Goal: Information Seeking & Learning: Check status

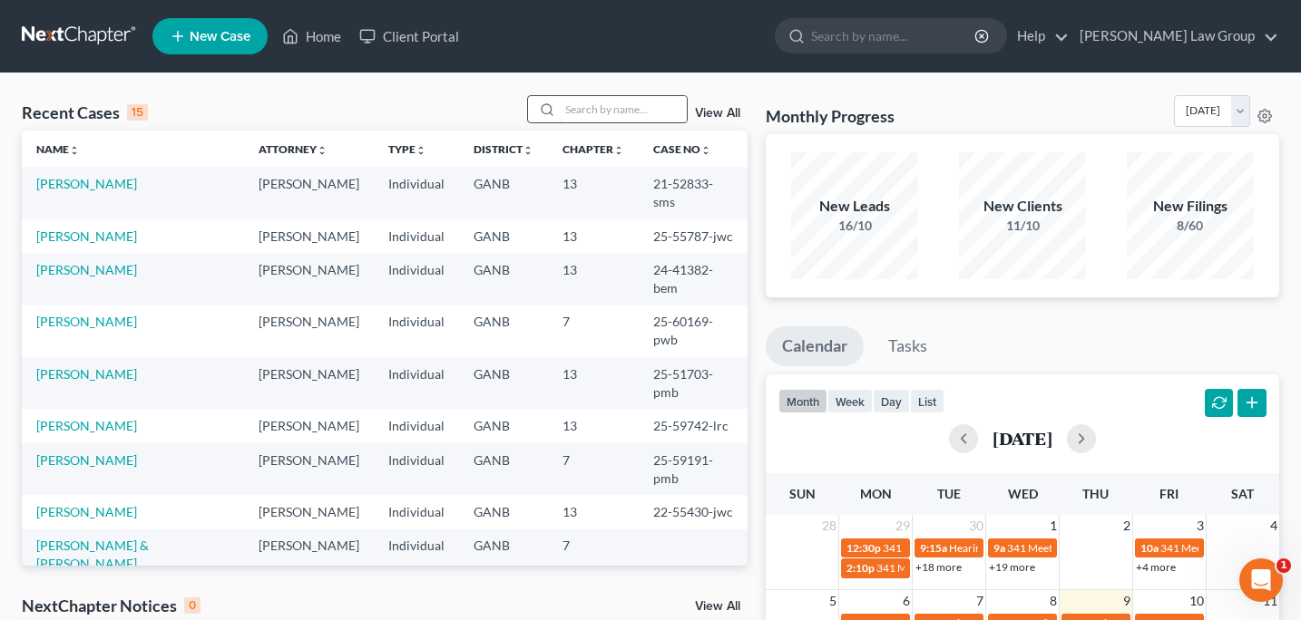
click at [575, 111] on input "search" at bounding box center [623, 109] width 127 height 26
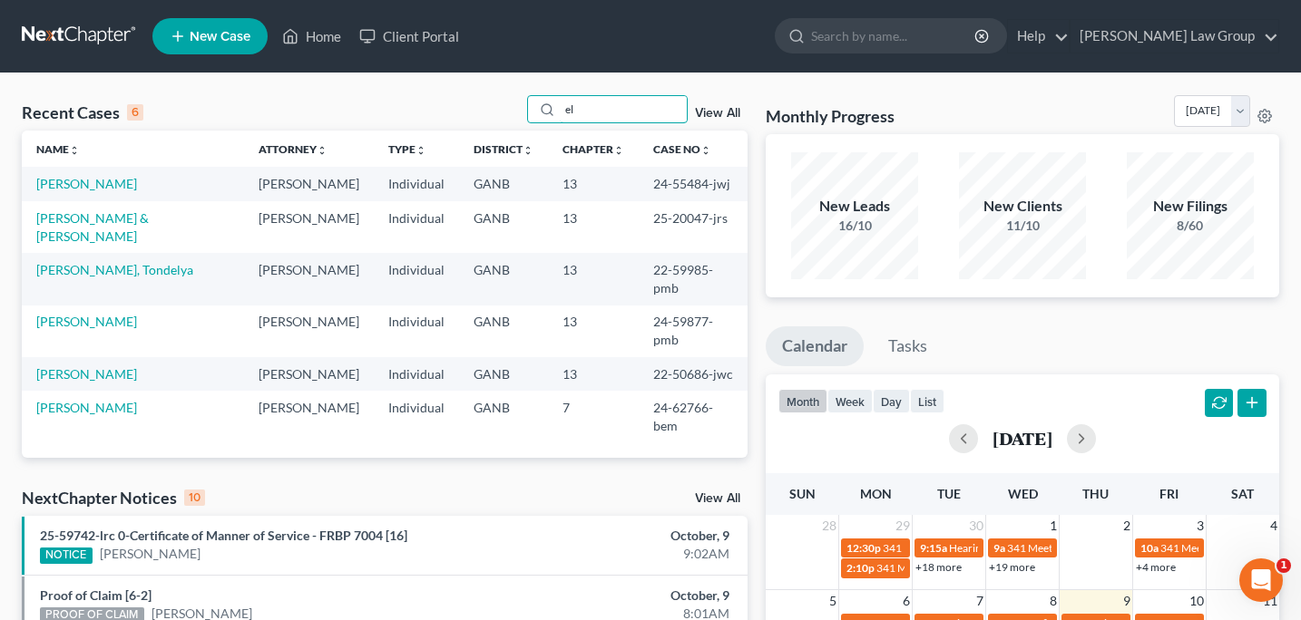
type input "e"
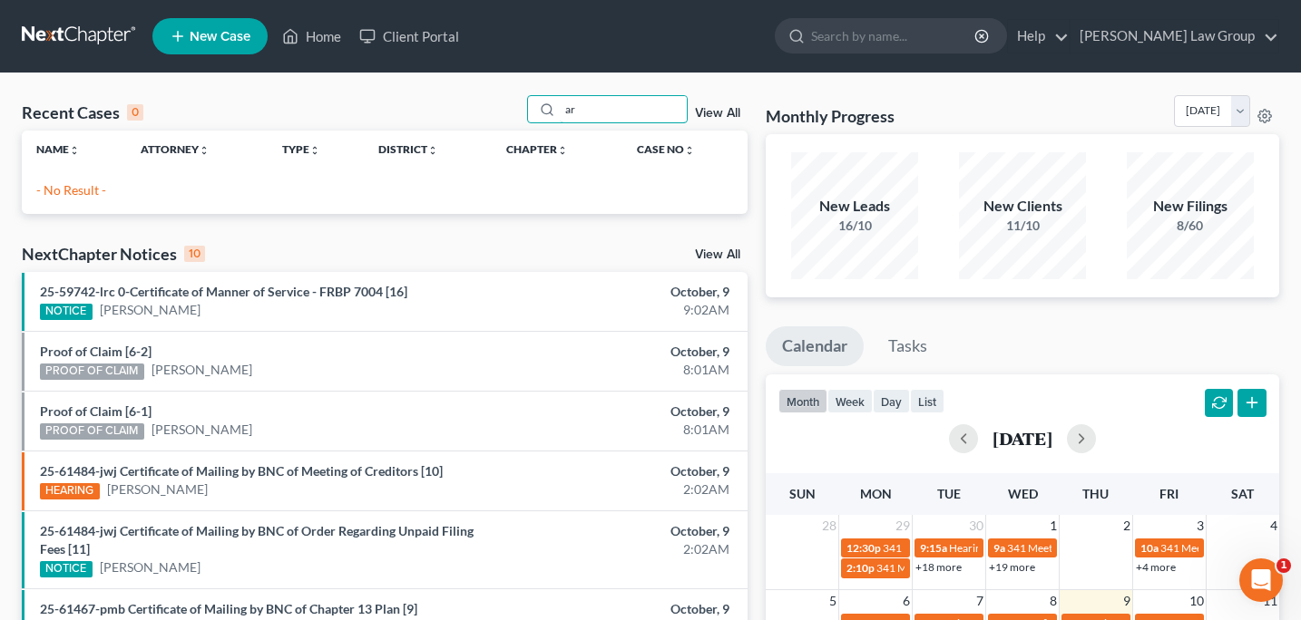
type input "a"
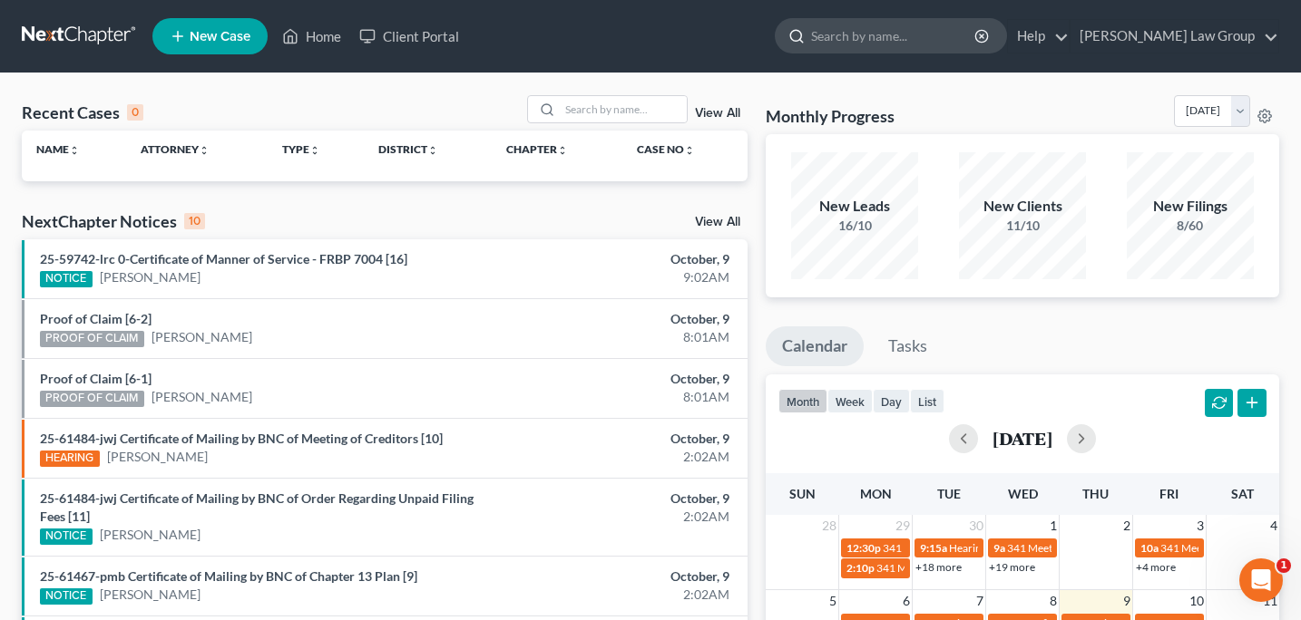
click at [913, 30] on input "search" at bounding box center [894, 36] width 166 height 34
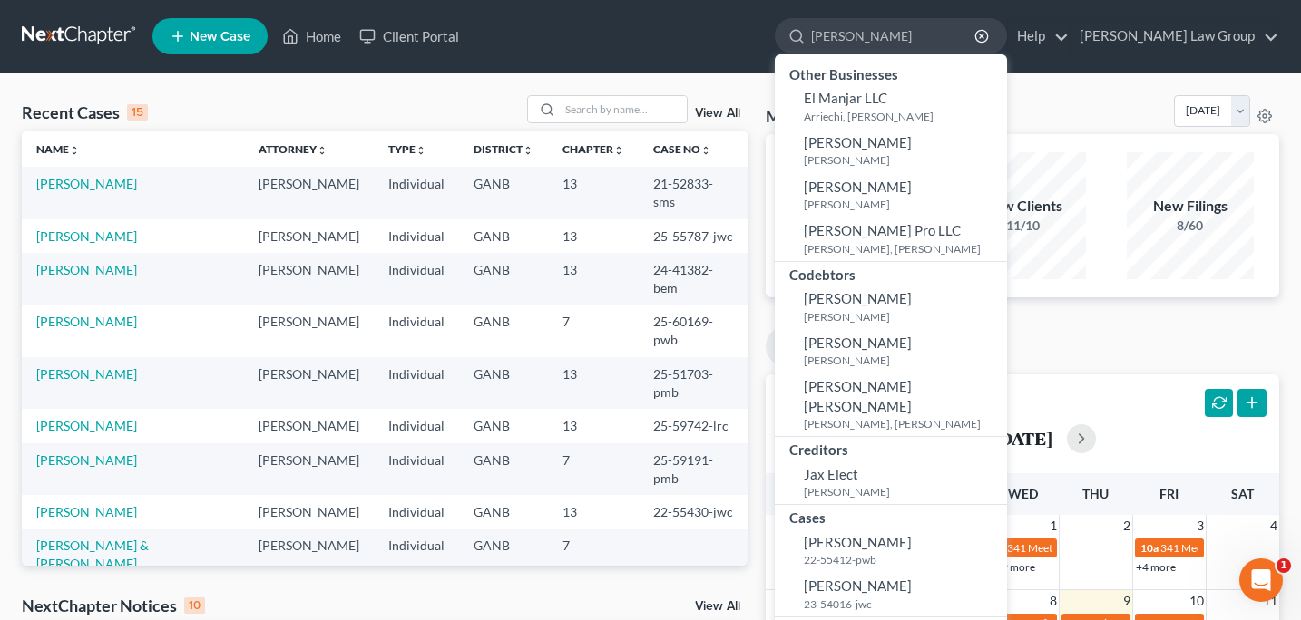
type input "[PERSON_NAME]"
click at [671, 62] on nav "Home New Case Client Portal [PERSON_NAME] Law Group [PERSON_NAME][EMAIL_ADDRESS…" at bounding box center [650, 36] width 1301 height 73
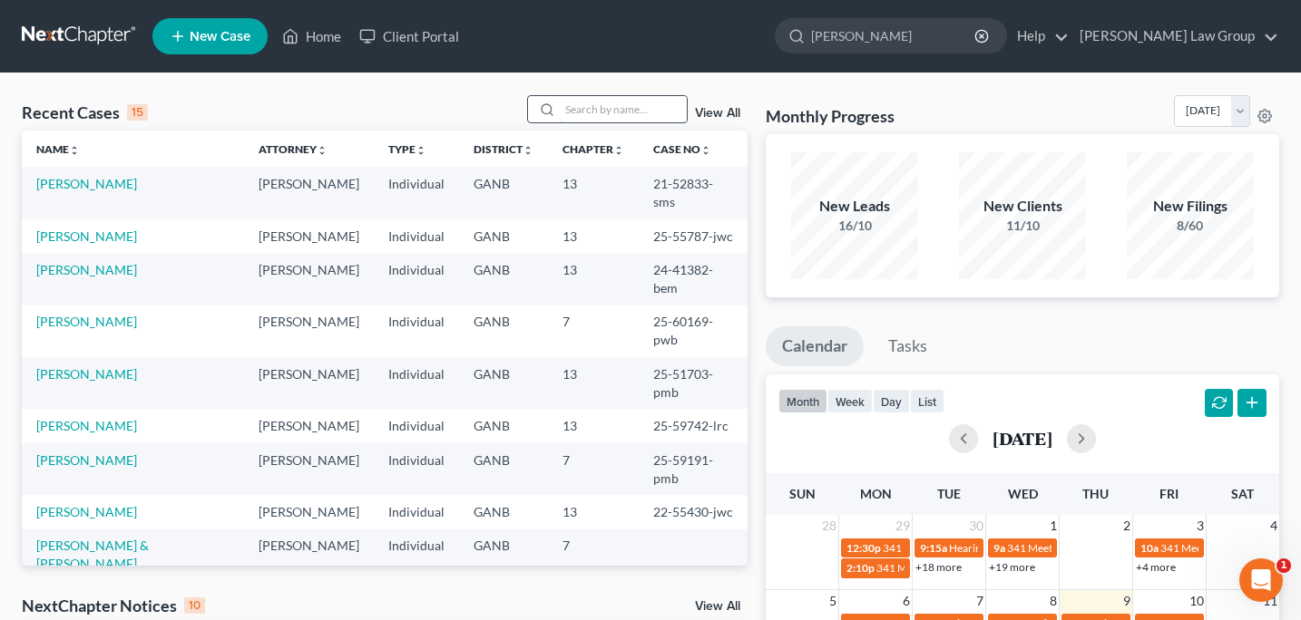
click at [573, 110] on input "search" at bounding box center [623, 109] width 127 height 26
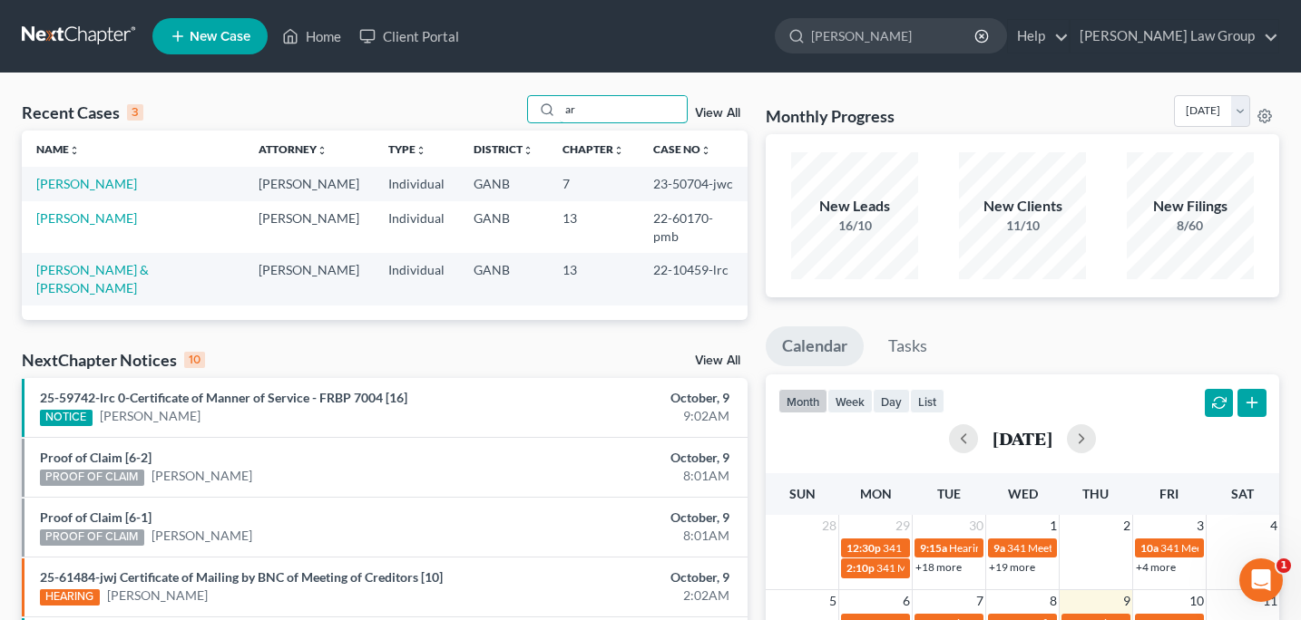
type input "a"
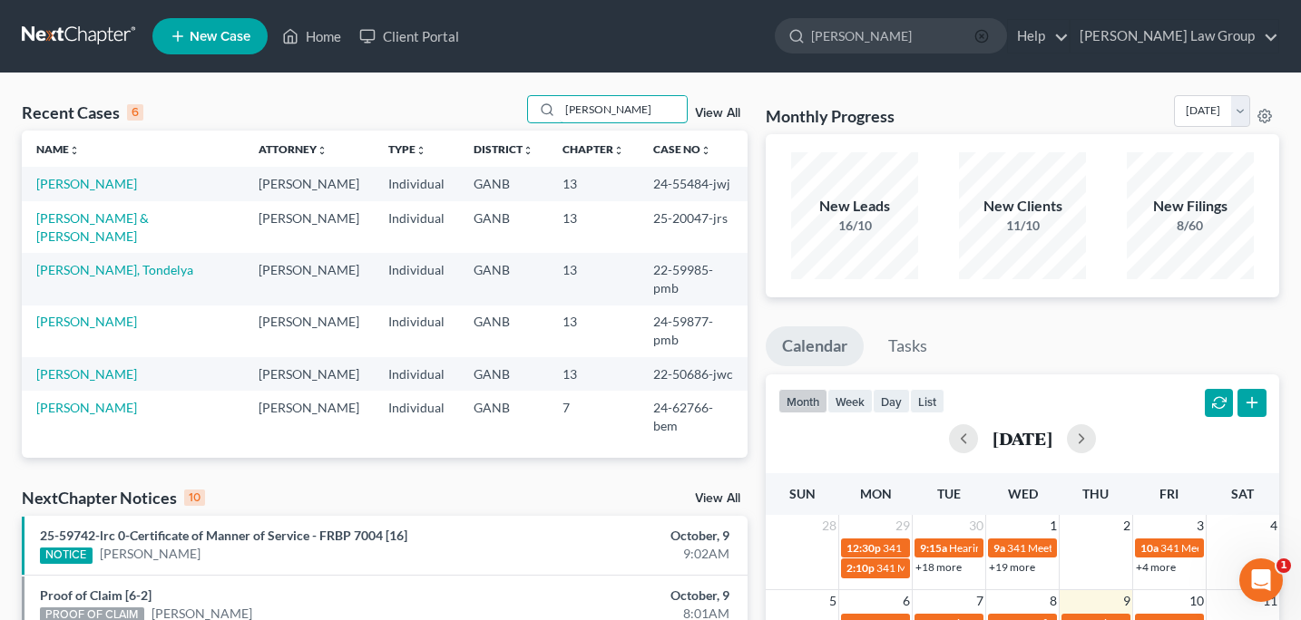
type input "[PERSON_NAME]"
click at [989, 39] on icon "button" at bounding box center [981, 36] width 15 height 15
click at [1268, 33] on link "[PERSON_NAME] Law Group" at bounding box center [1174, 36] width 208 height 33
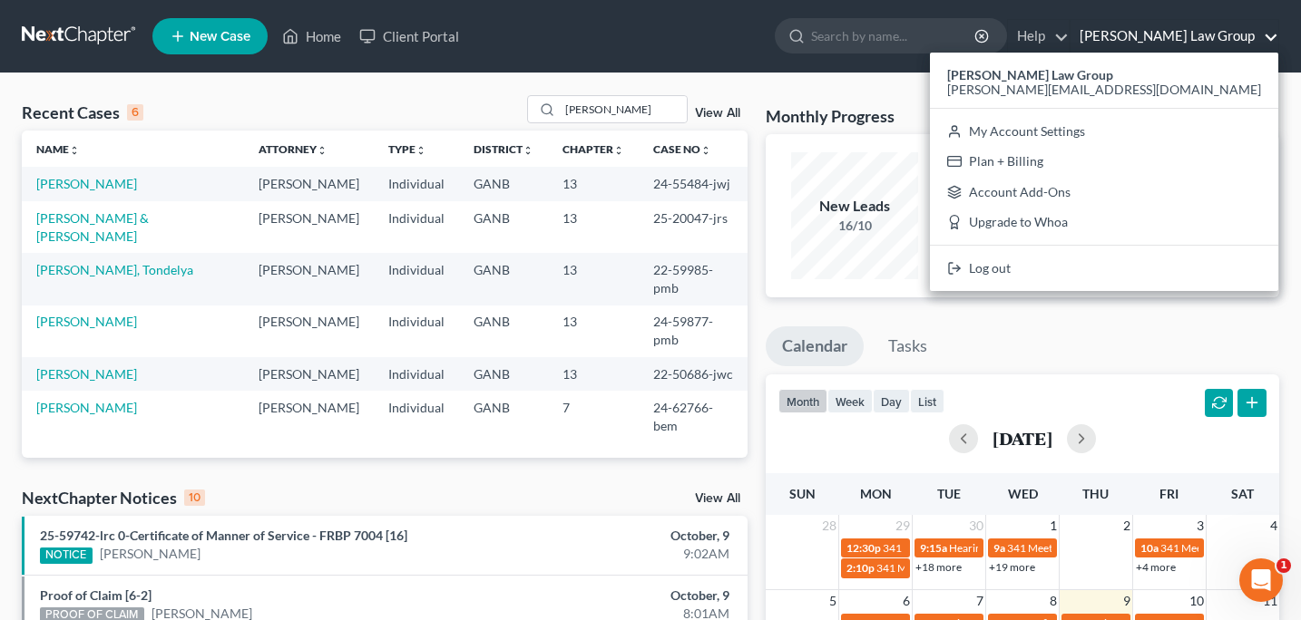
click at [703, 15] on ul "New Case Home Client Portal - No Result - See all results Or Press Enter... Hel…" at bounding box center [715, 36] width 1127 height 47
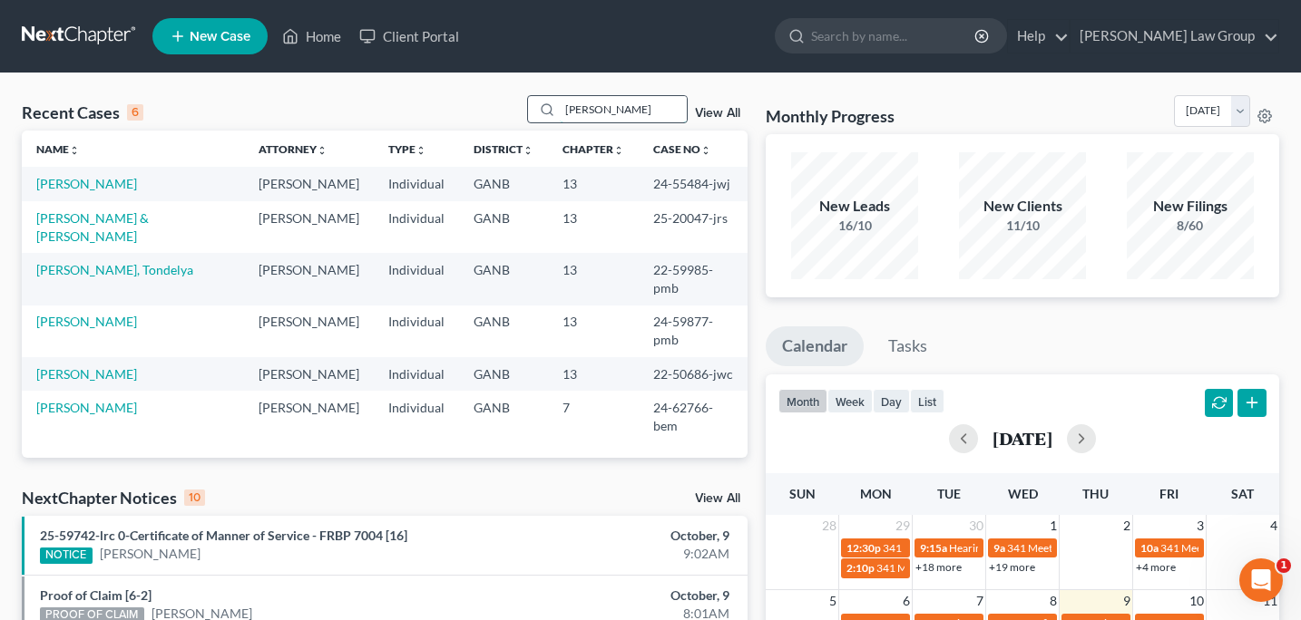
click at [640, 108] on input "[PERSON_NAME]" at bounding box center [623, 109] width 127 height 26
type input "E"
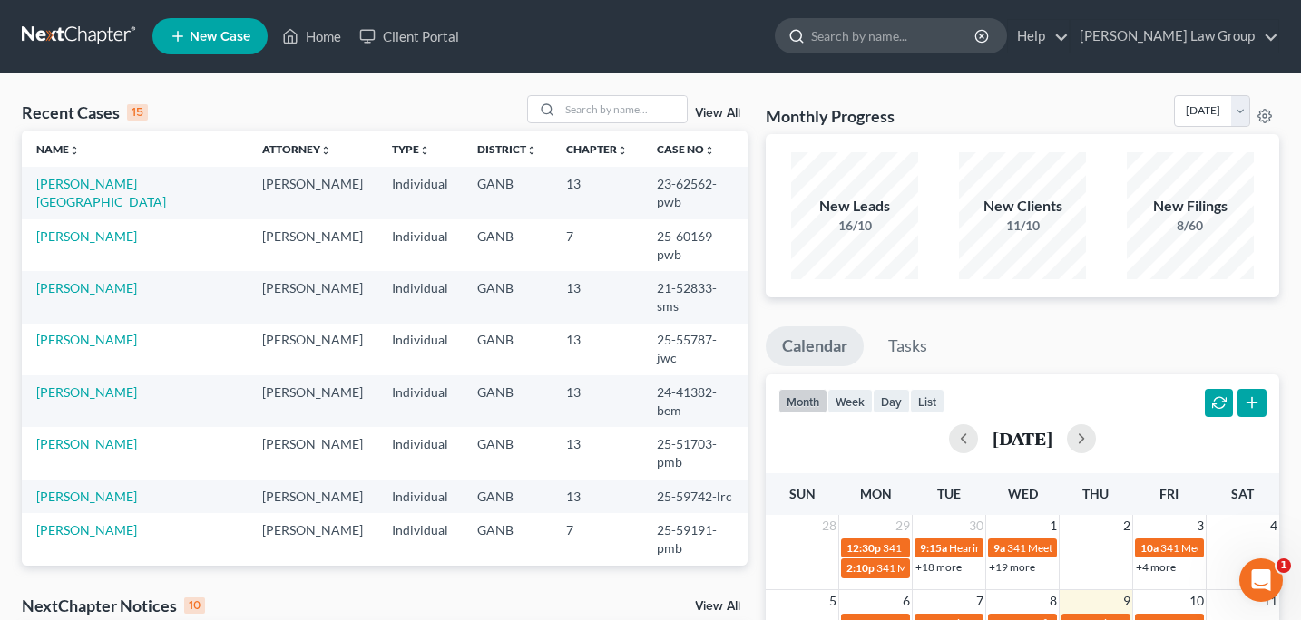
click at [905, 33] on input "search" at bounding box center [894, 36] width 166 height 34
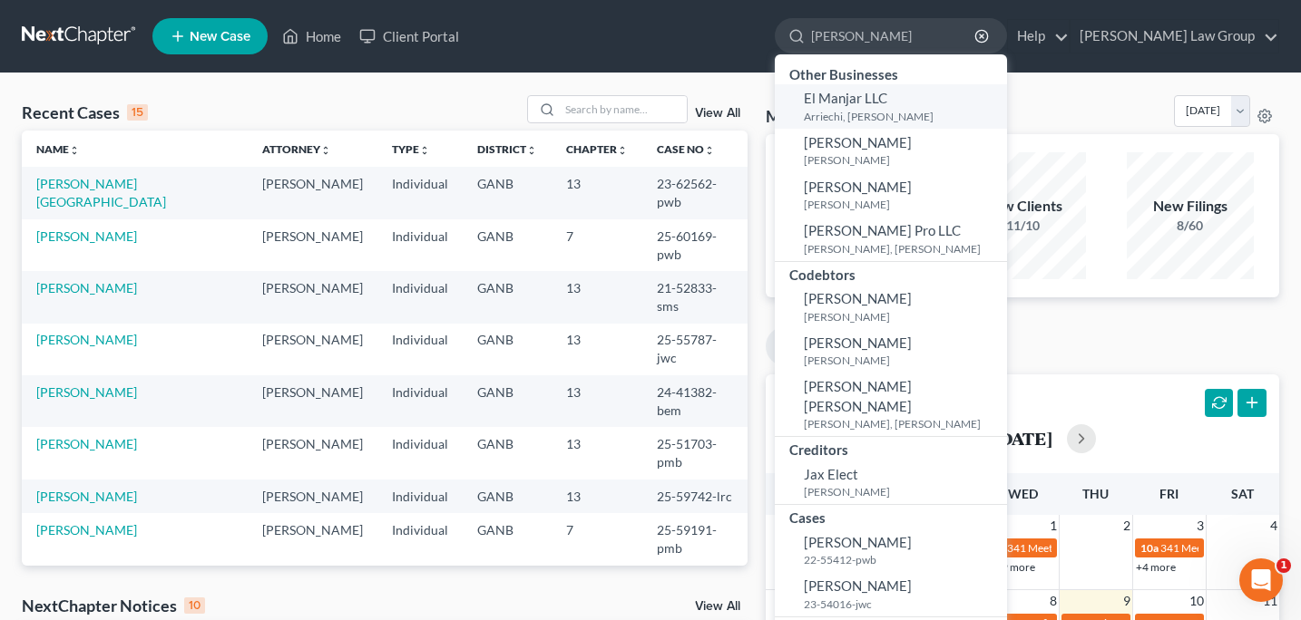
type input "[PERSON_NAME]"
click at [925, 116] on small "Arriechi, [PERSON_NAME]" at bounding box center [903, 116] width 199 height 15
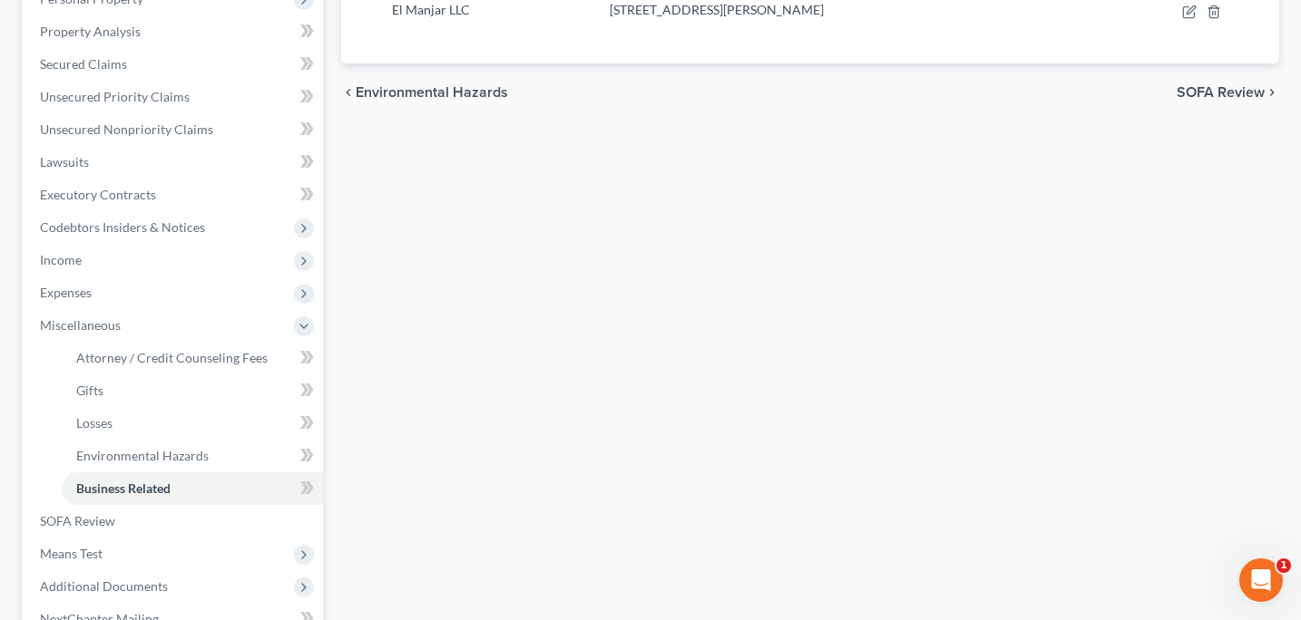
scroll to position [538, 0]
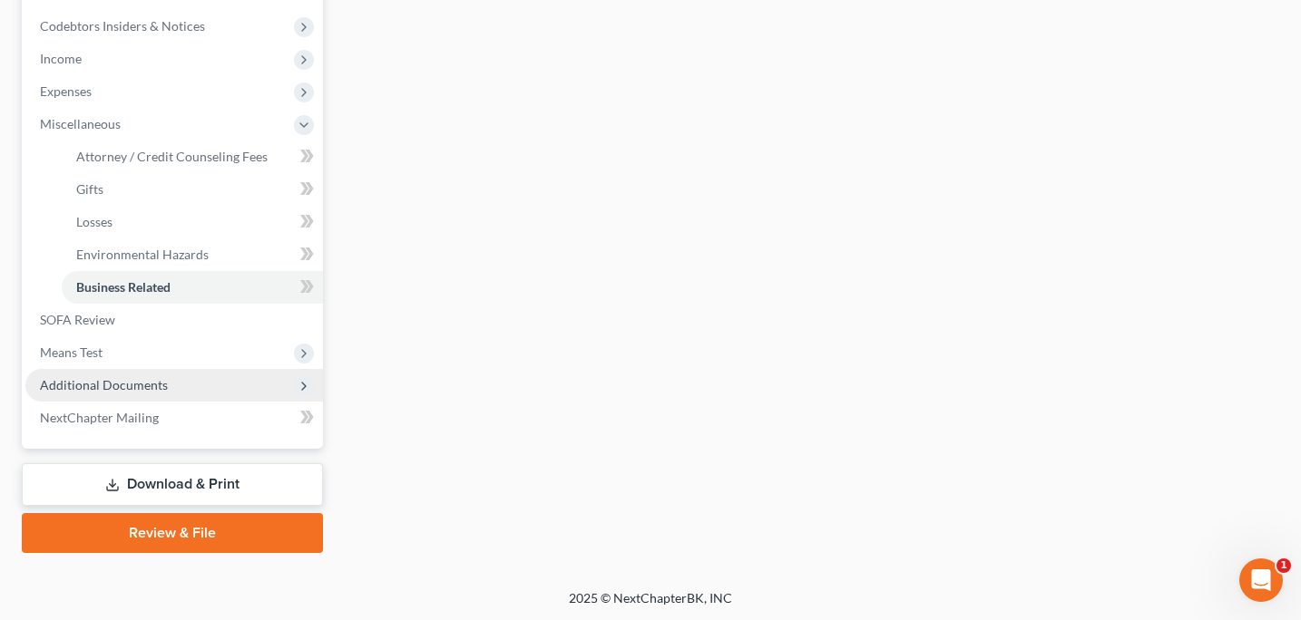
click at [90, 378] on span "Additional Documents" at bounding box center [104, 384] width 128 height 15
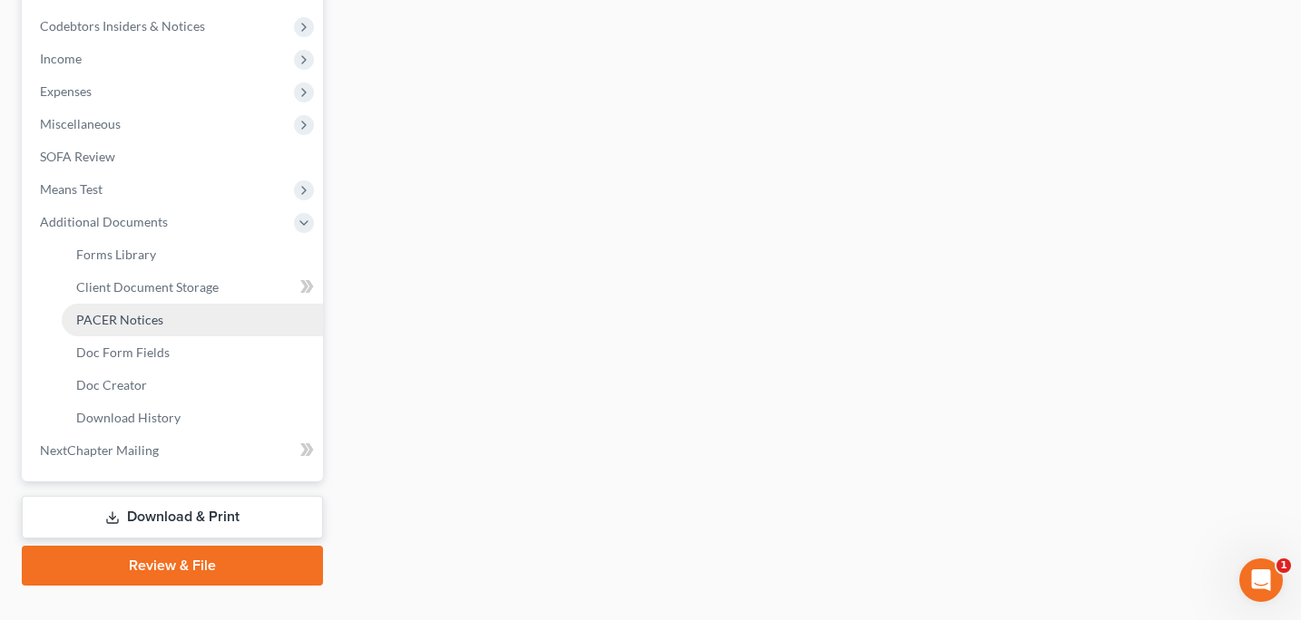
click at [124, 323] on span "PACER Notices" at bounding box center [119, 319] width 87 height 15
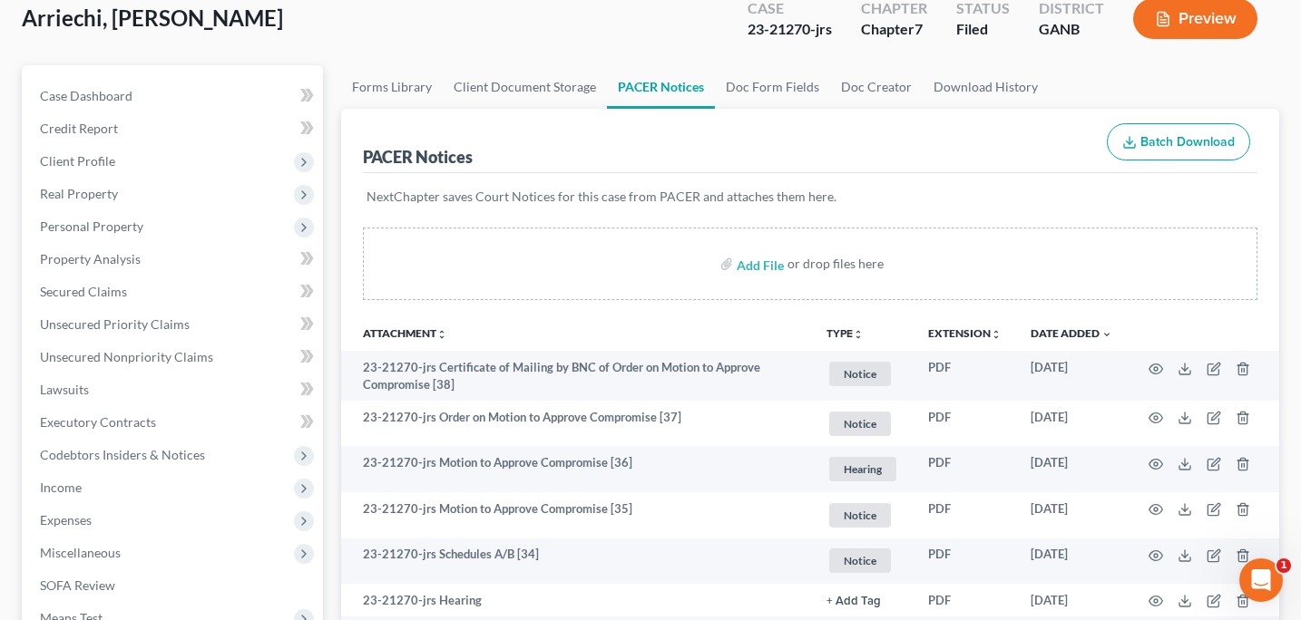
scroll to position [112, 0]
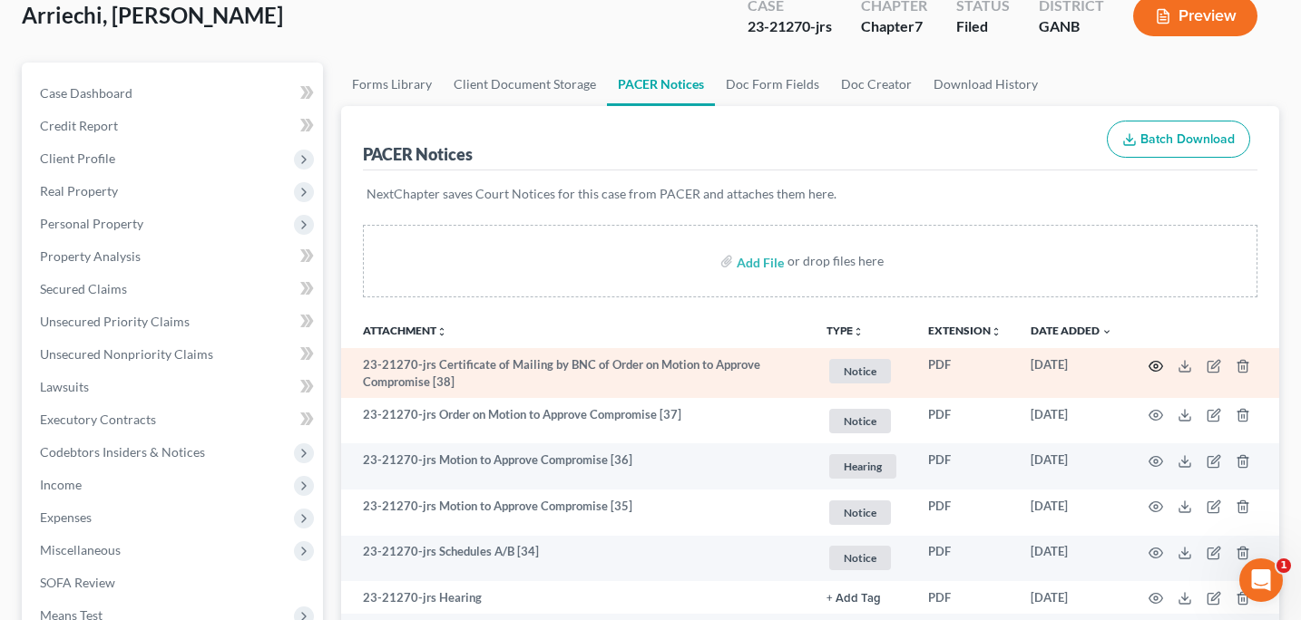
click at [1157, 365] on circle "button" at bounding box center [1156, 367] width 4 height 4
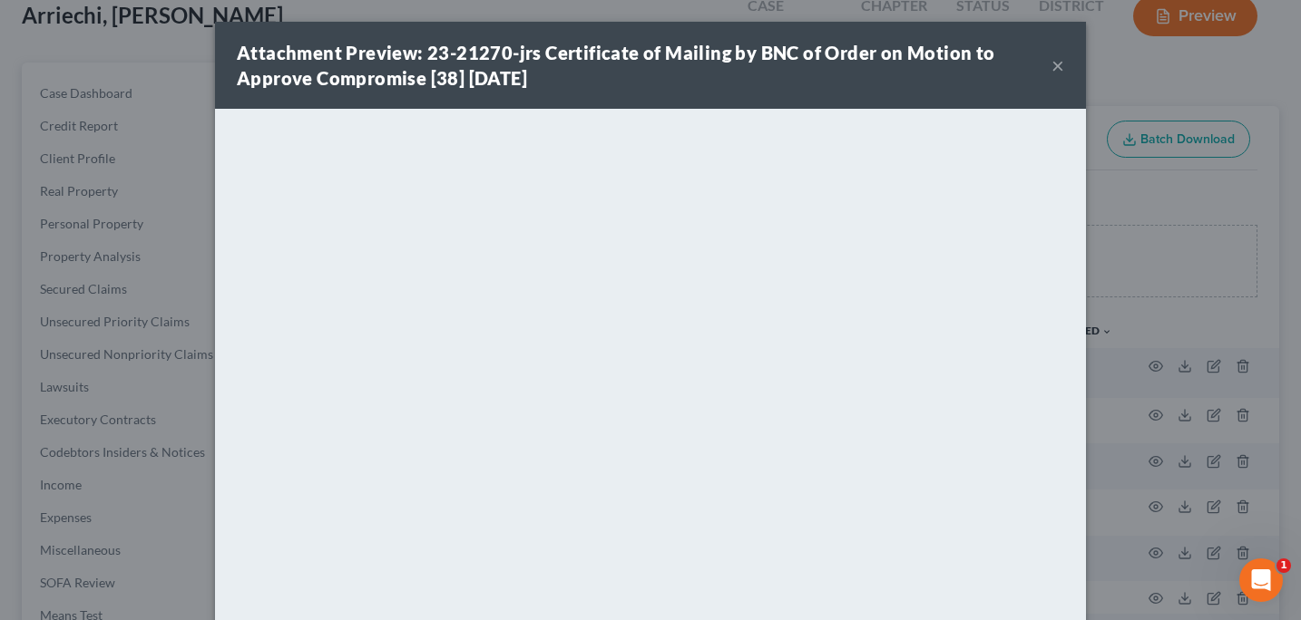
click at [1059, 70] on button "×" at bounding box center [1057, 65] width 13 height 22
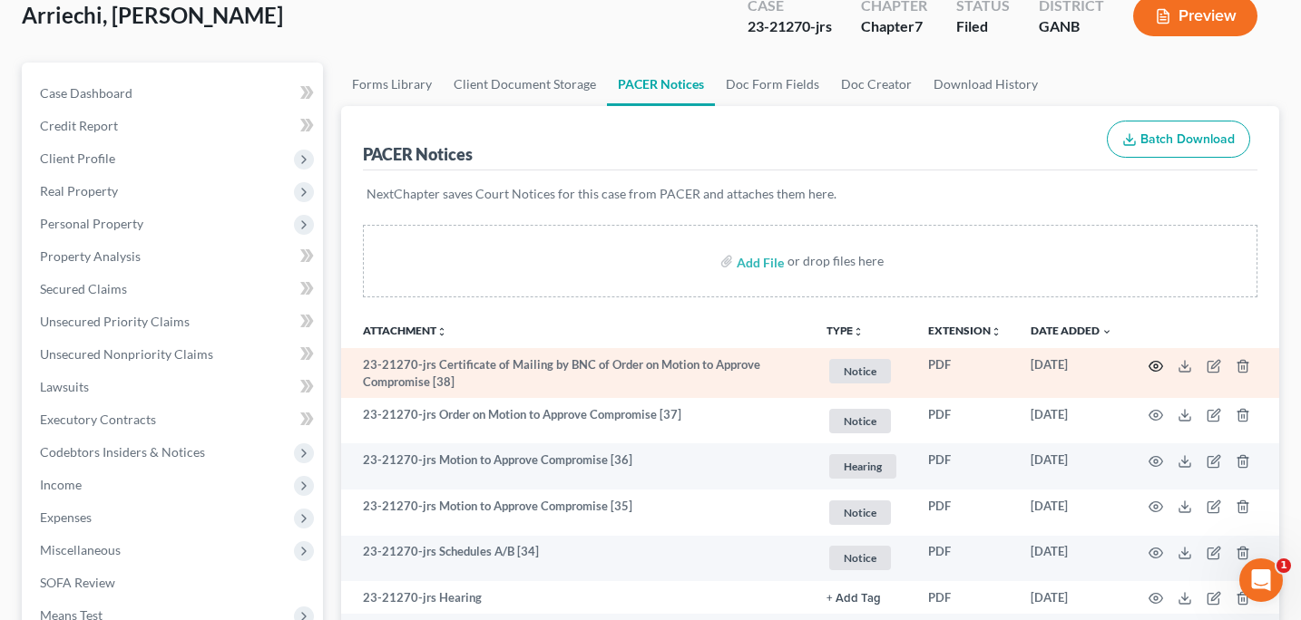
click at [1160, 365] on icon "button" at bounding box center [1155, 366] width 15 height 15
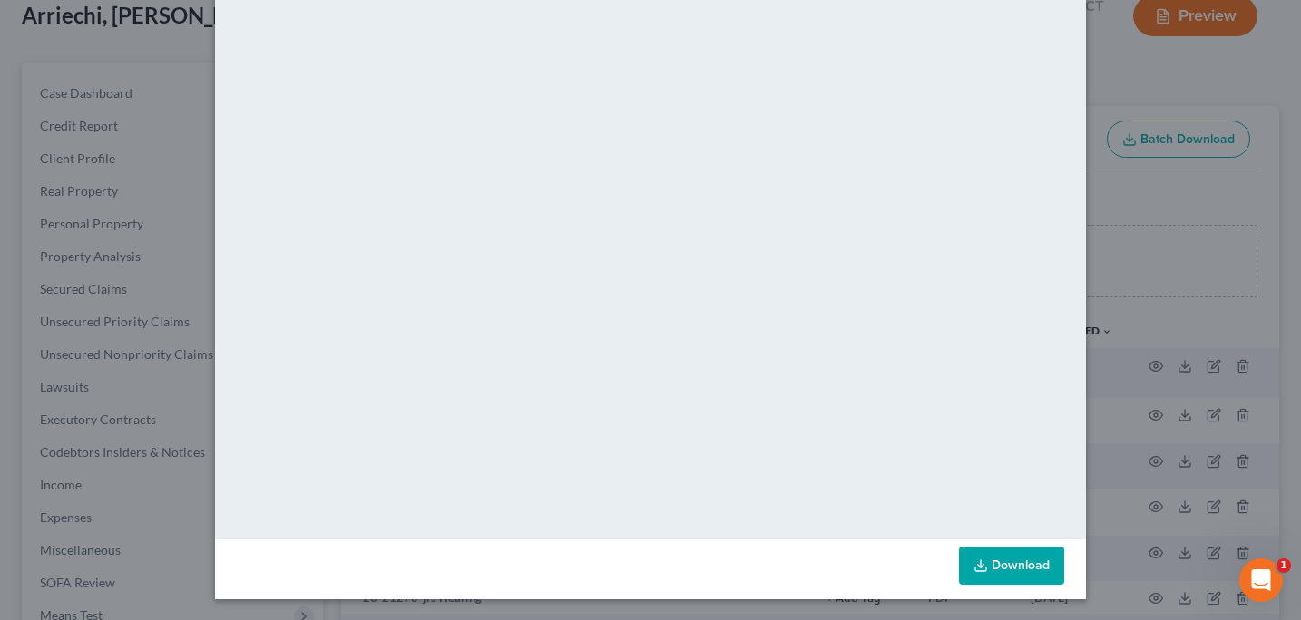
scroll to position [0, 0]
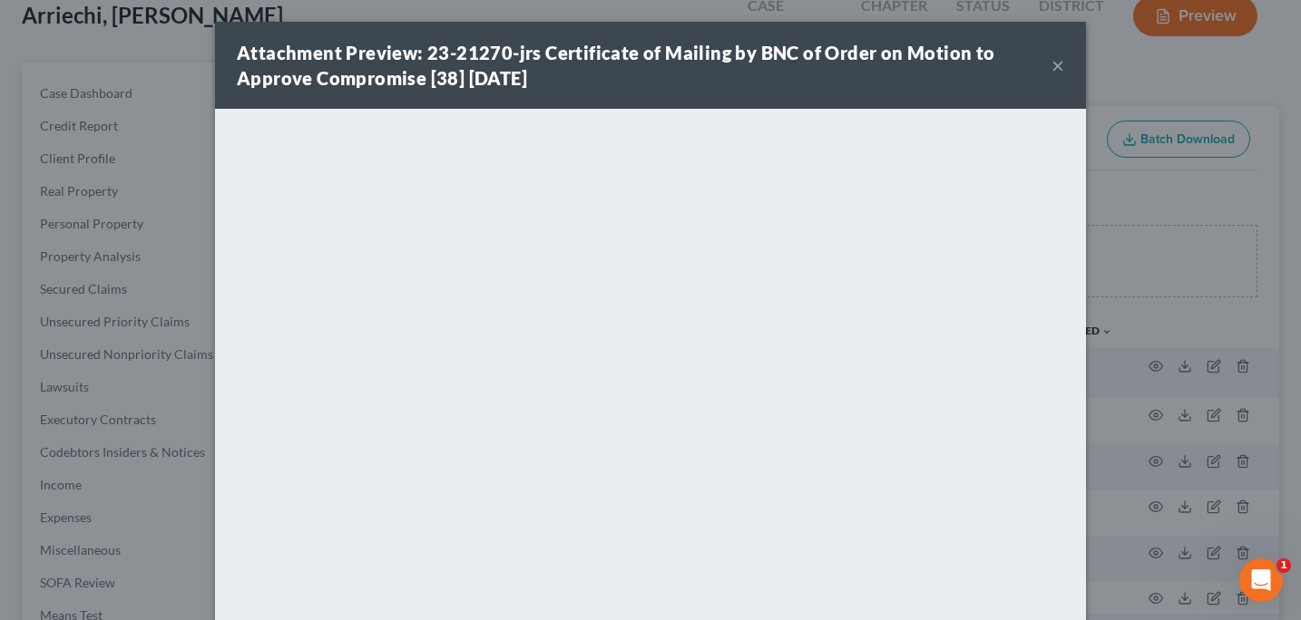
click at [1059, 70] on button "×" at bounding box center [1057, 65] width 13 height 22
